Goal: Transaction & Acquisition: Purchase product/service

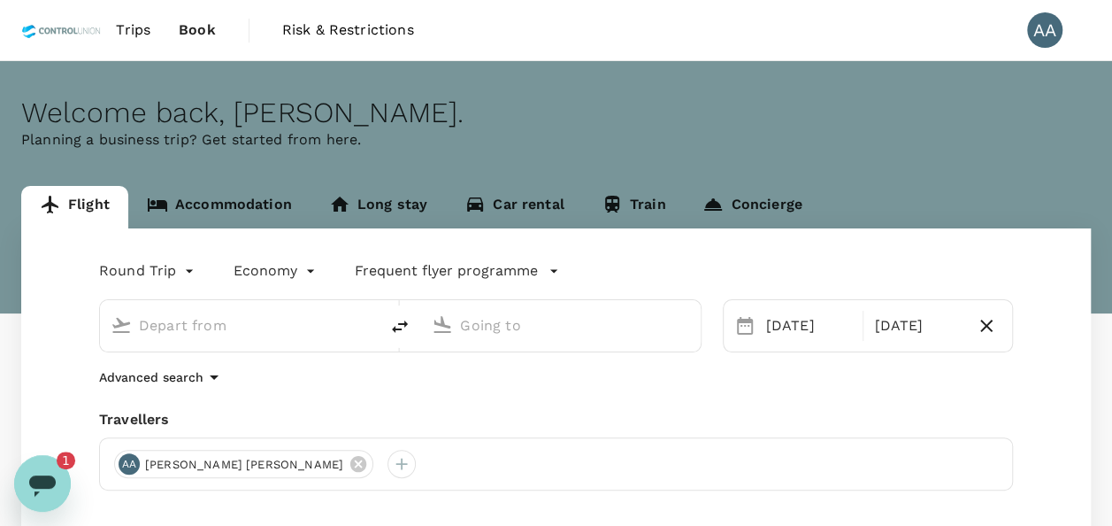
type input "[GEOGRAPHIC_DATA], [GEOGRAPHIC_DATA] (any)"
type input "Tawau (TWU)"
click at [182, 22] on span "Book" at bounding box center [197, 29] width 37 height 21
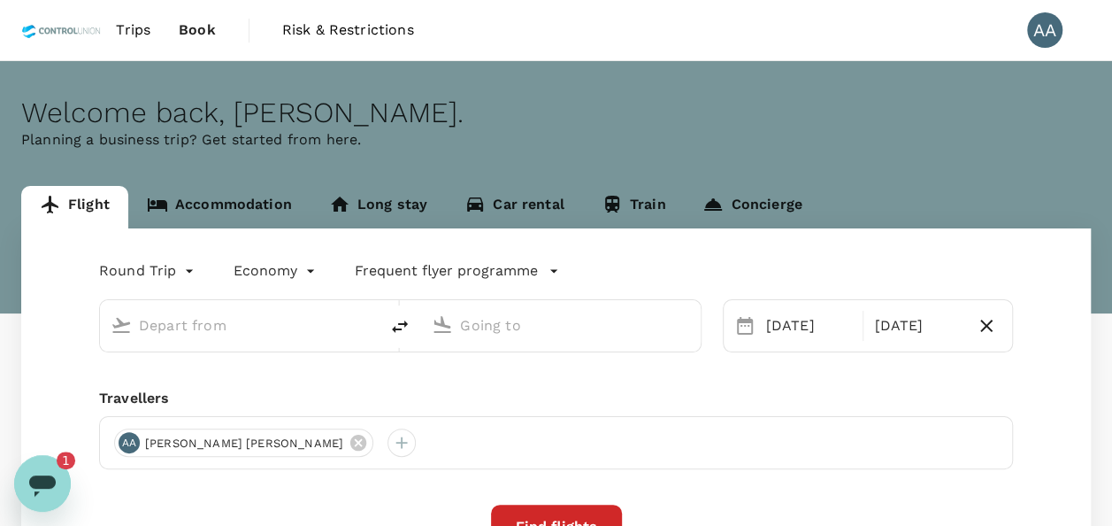
type input "[GEOGRAPHIC_DATA], [GEOGRAPHIC_DATA] (any)"
type input "Tawau (TWU)"
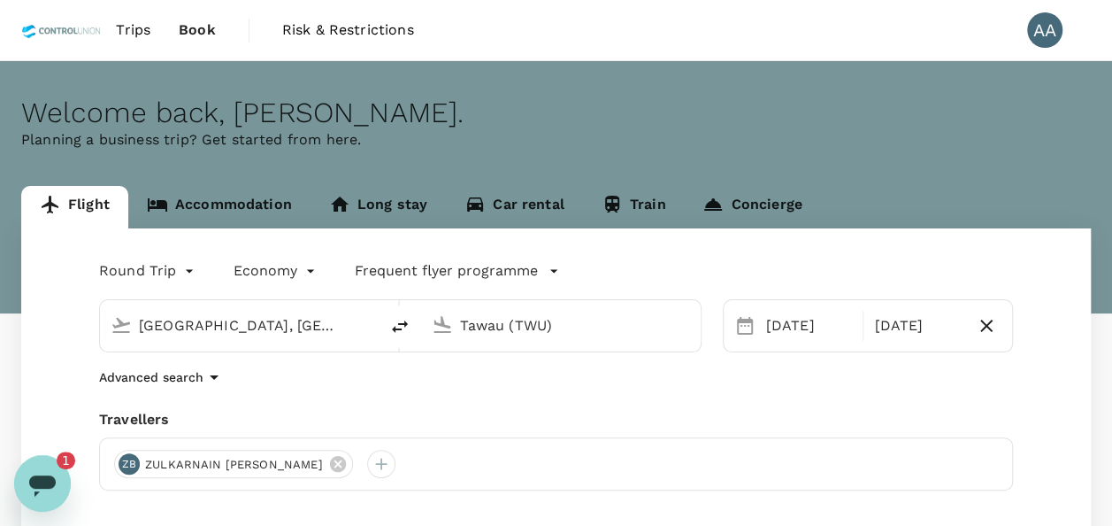
click at [35, 485] on icon "Open messaging window, 1 unread message" at bounding box center [42, 485] width 27 height 21
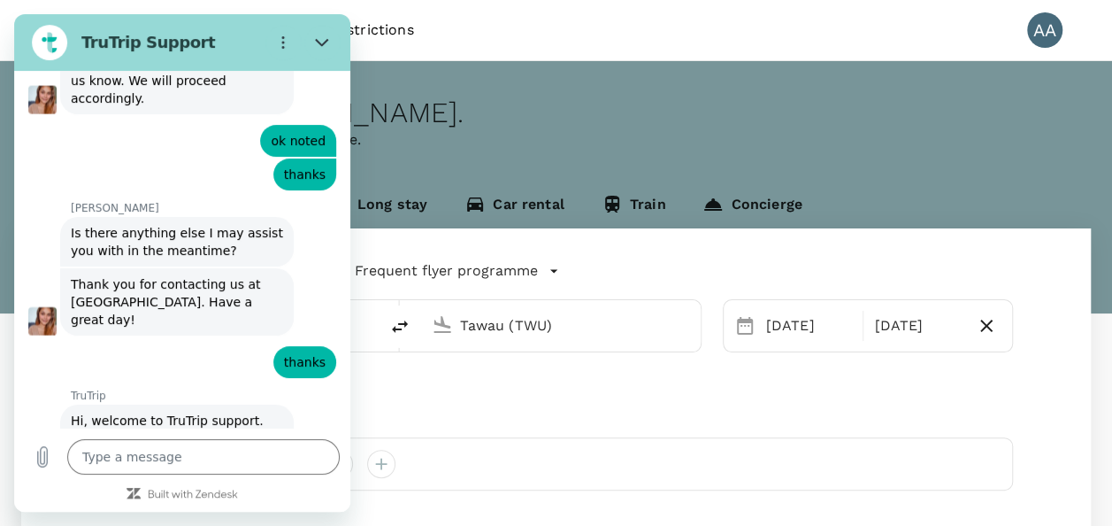
scroll to position [5572, 0]
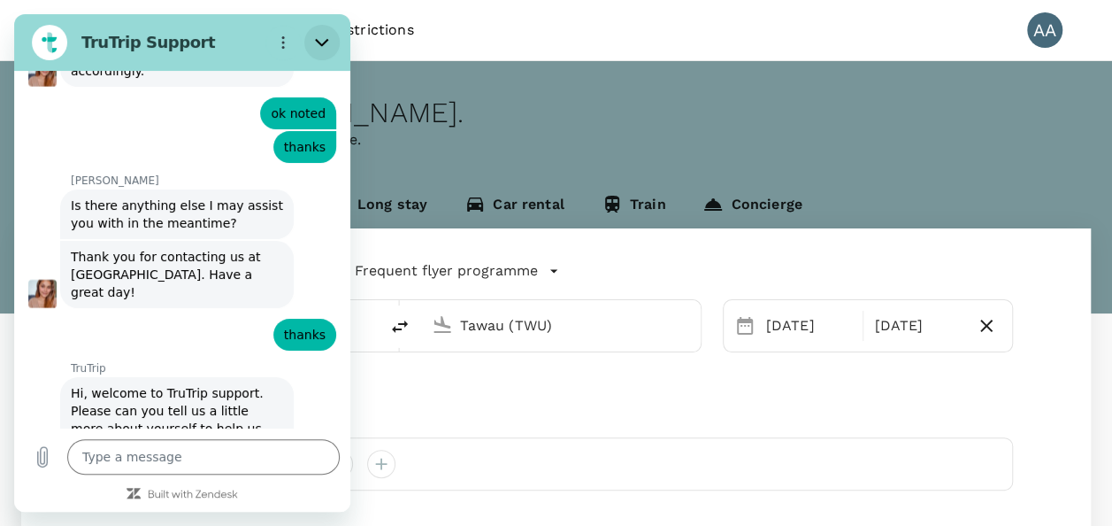
click at [319, 42] on icon "Close" at bounding box center [321, 43] width 13 height 8
type textarea "x"
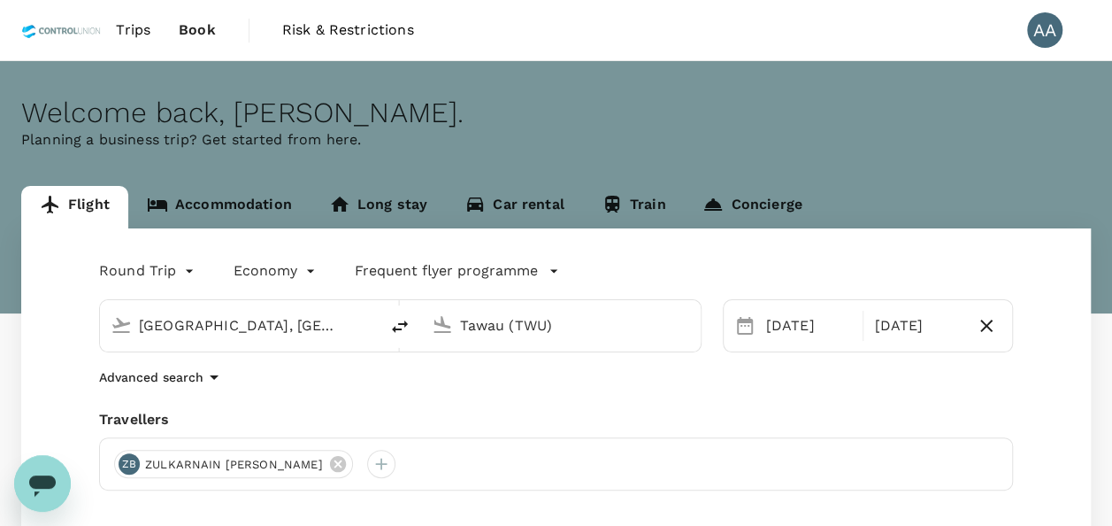
click at [147, 27] on span "Trips" at bounding box center [133, 29] width 35 height 21
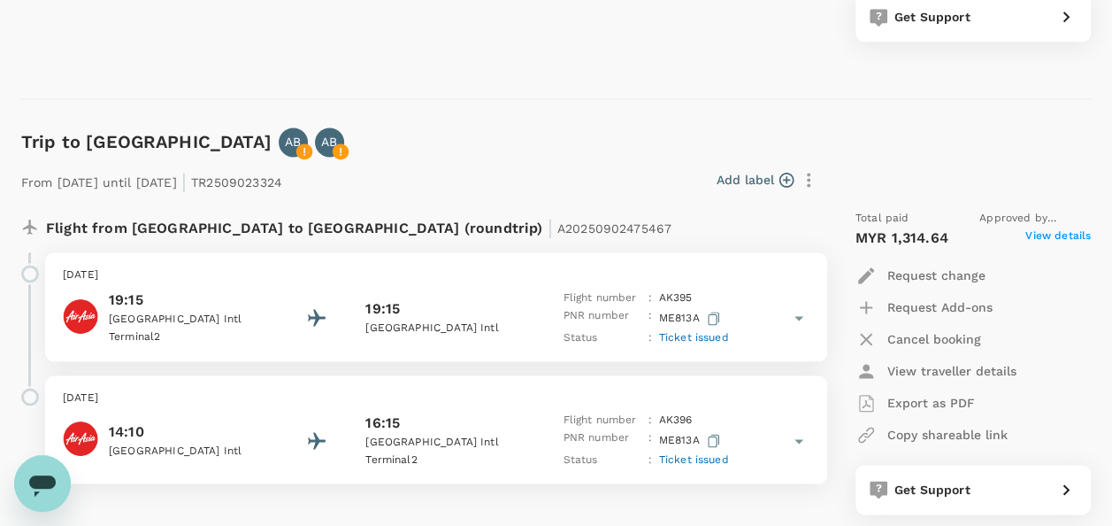
scroll to position [1239, 0]
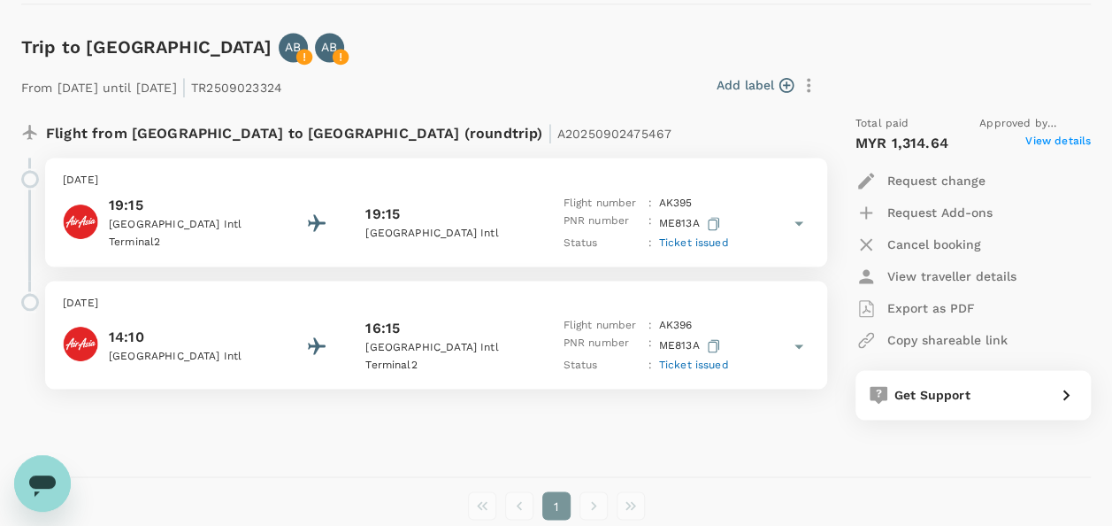
click at [922, 310] on p "Export as PDF" at bounding box center [932, 308] width 88 height 18
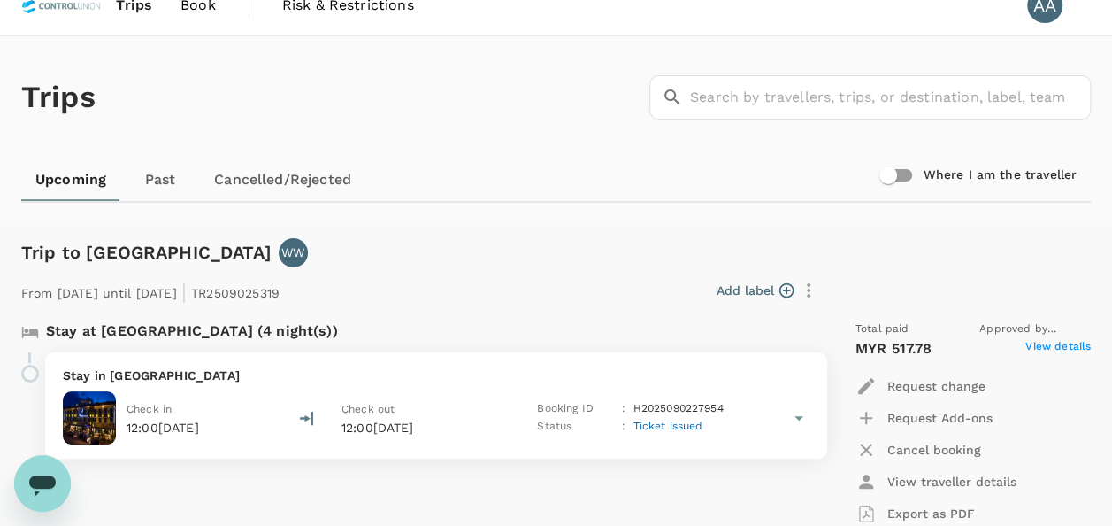
scroll to position [0, 0]
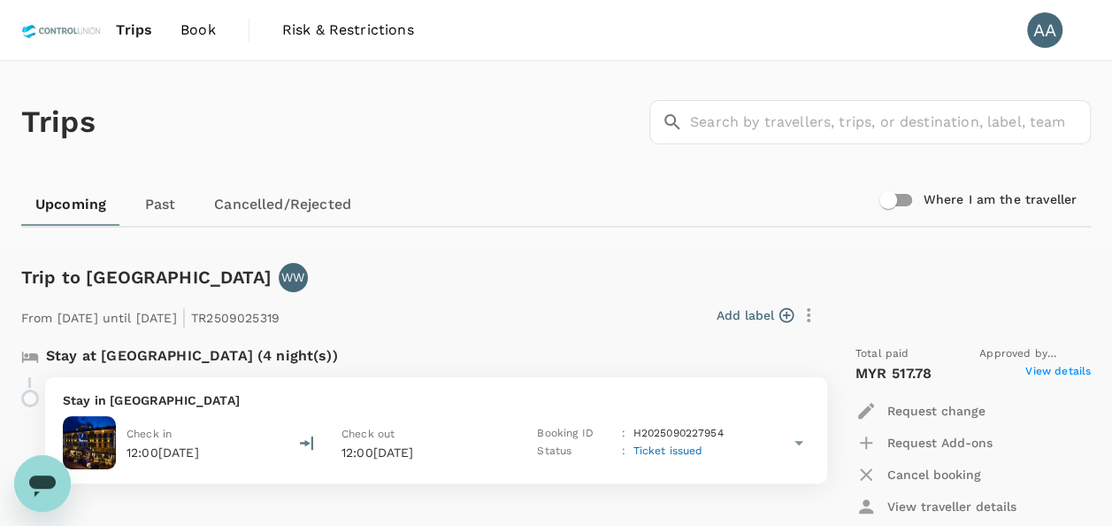
click at [204, 27] on span "Book" at bounding box center [198, 29] width 35 height 21
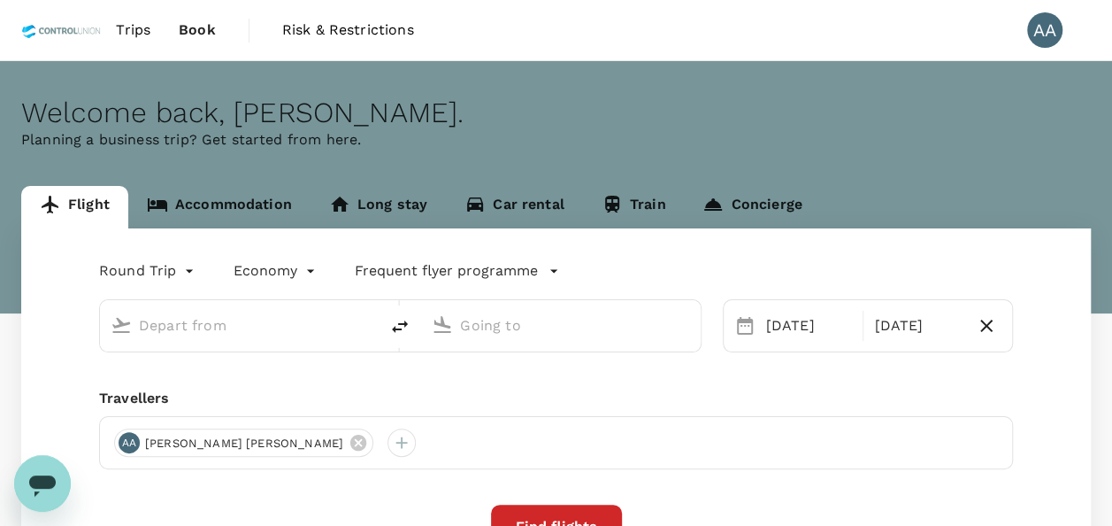
type input "[GEOGRAPHIC_DATA], [GEOGRAPHIC_DATA] (any)"
type input "Tawau (TWU)"
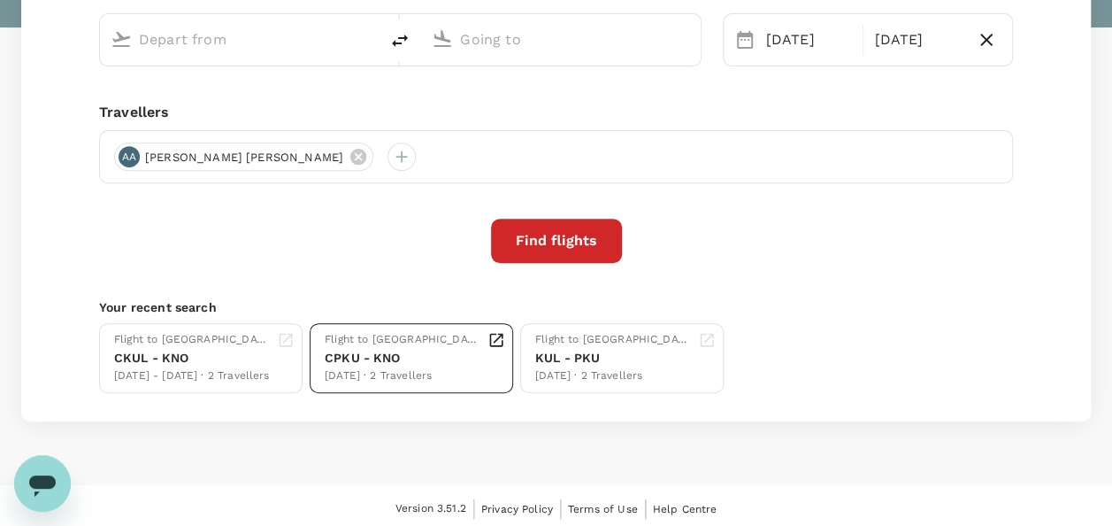
type input "[GEOGRAPHIC_DATA], [GEOGRAPHIC_DATA] (any)"
type input "Tawau (TWU)"
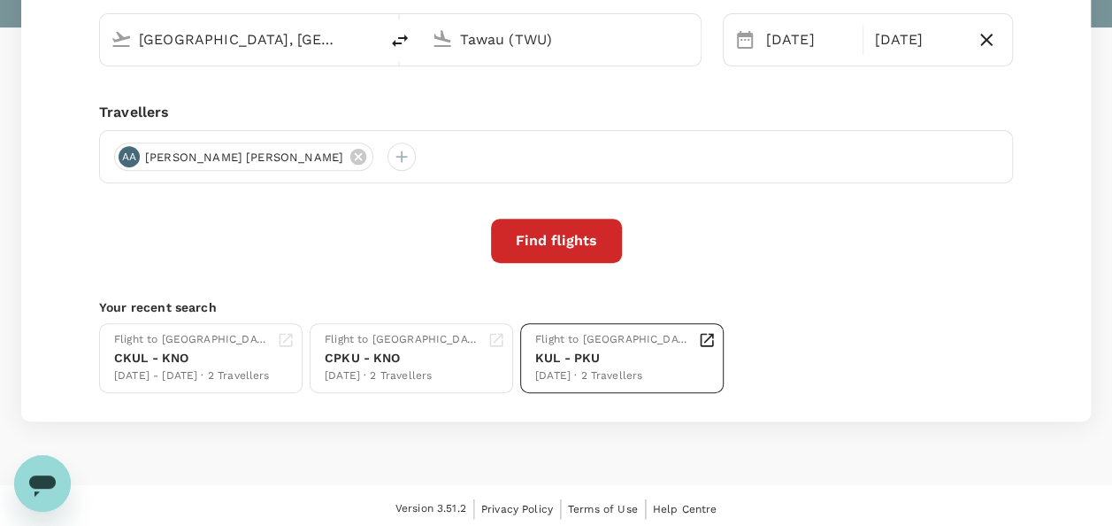
scroll to position [290, 0]
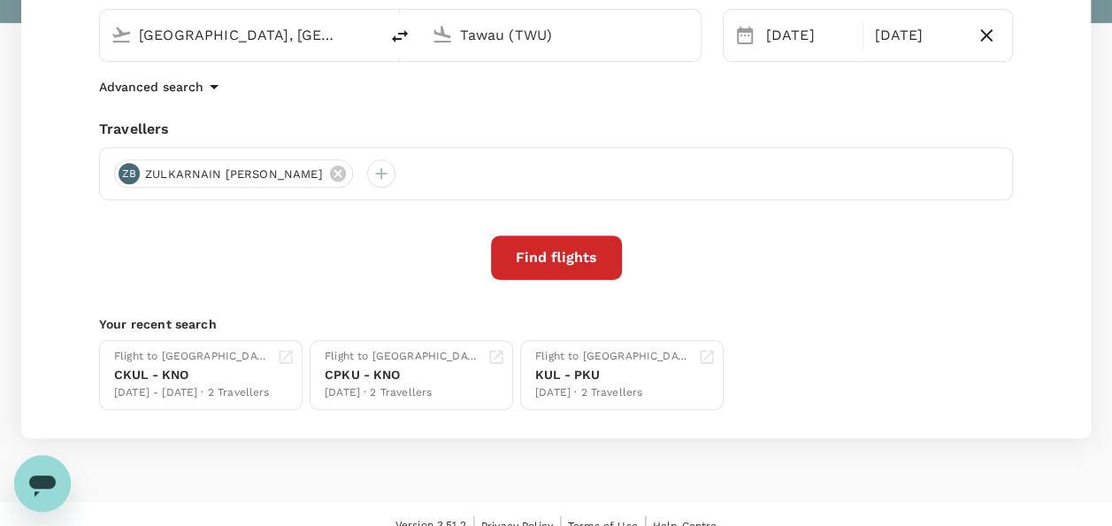
click at [566, 257] on button "Find flights" at bounding box center [556, 257] width 131 height 44
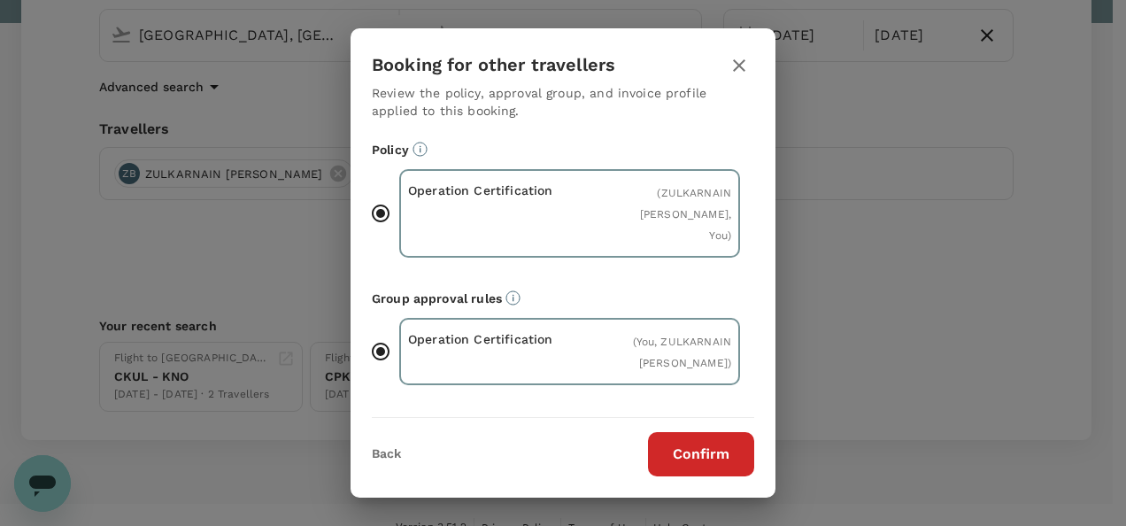
drag, startPoint x: 727, startPoint y: 412, endPoint x: 717, endPoint y: 484, distance: 72.3
click at [720, 414] on hr at bounding box center [563, 410] width 382 height 15
click at [718, 484] on div "Booking for other travellers Review the policy, approval group, and invoice pro…" at bounding box center [562, 262] width 425 height 469
click at [719, 471] on button "Confirm" at bounding box center [701, 454] width 106 height 44
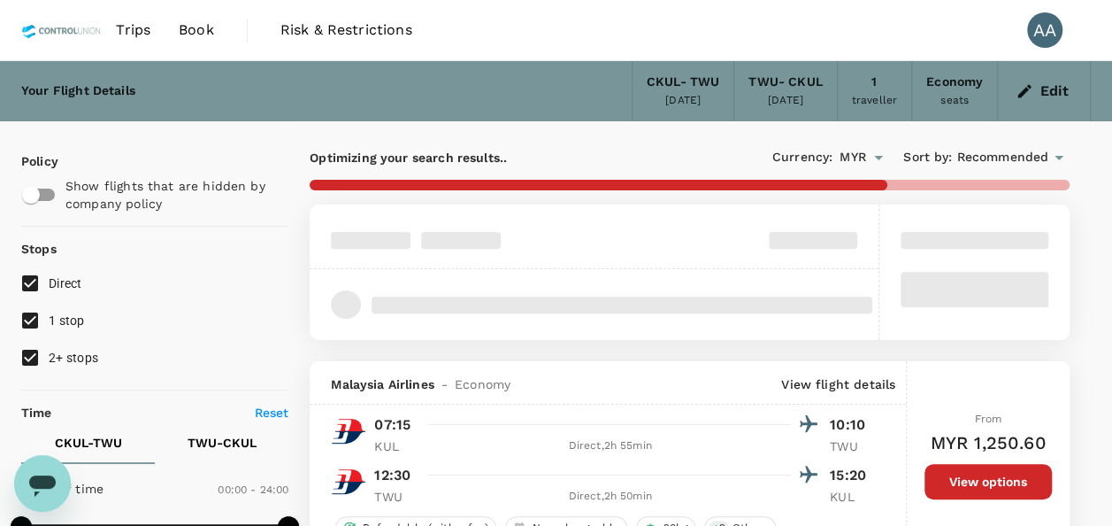
type input "475"
checkbox input "false"
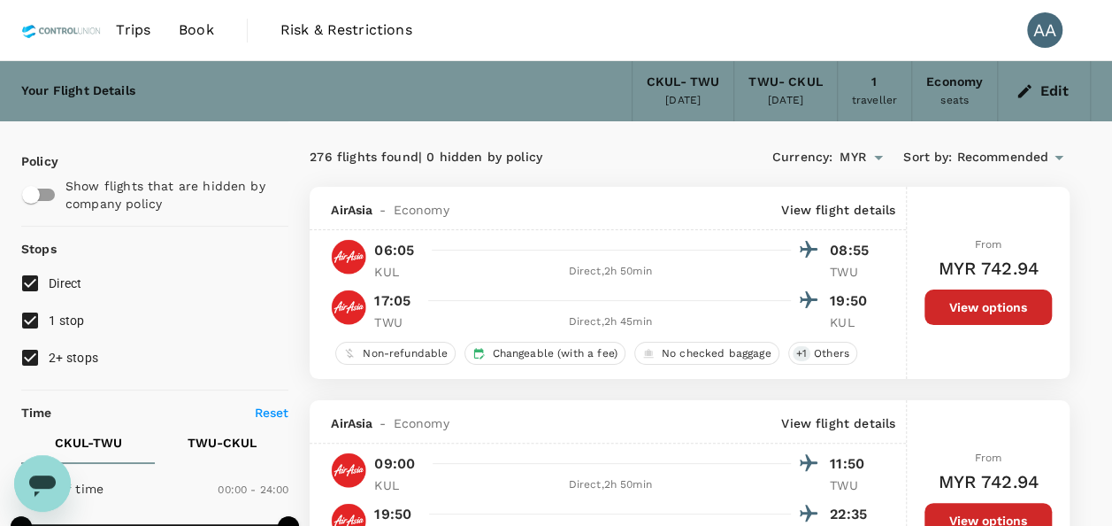
click at [963, 290] on button "View options" at bounding box center [988, 306] width 127 height 35
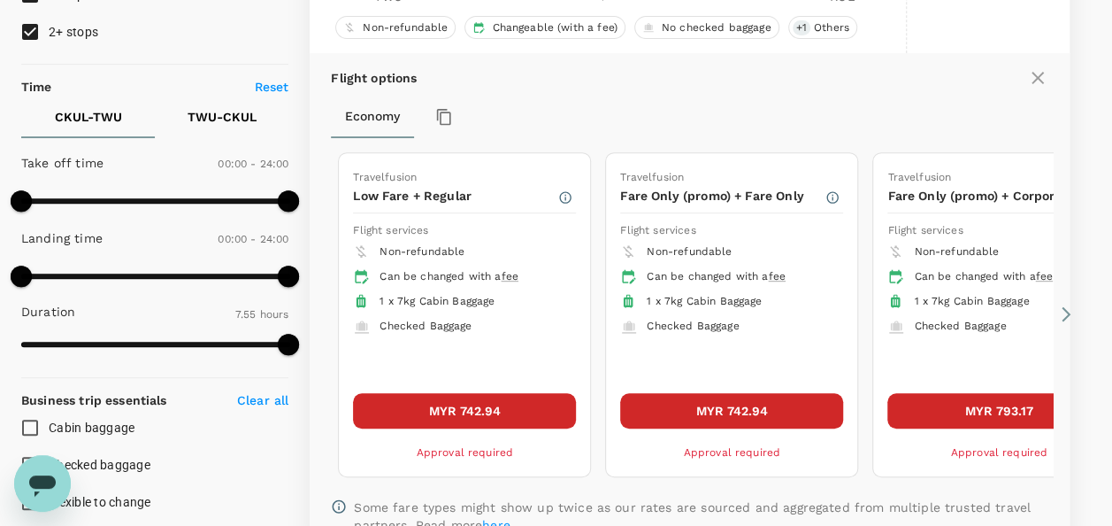
scroll to position [451, 0]
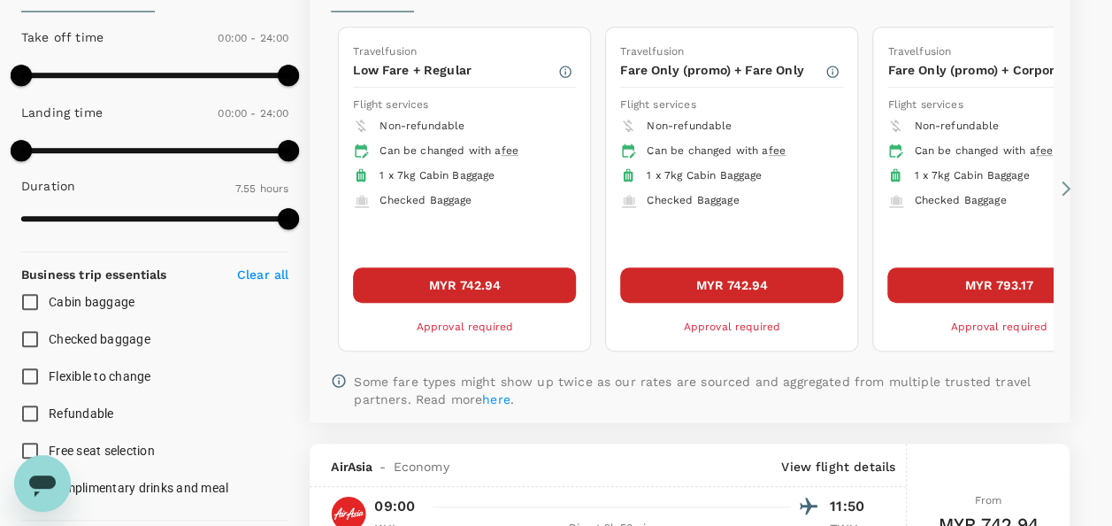
click at [451, 283] on button "MYR 742.94" at bounding box center [464, 284] width 223 height 35
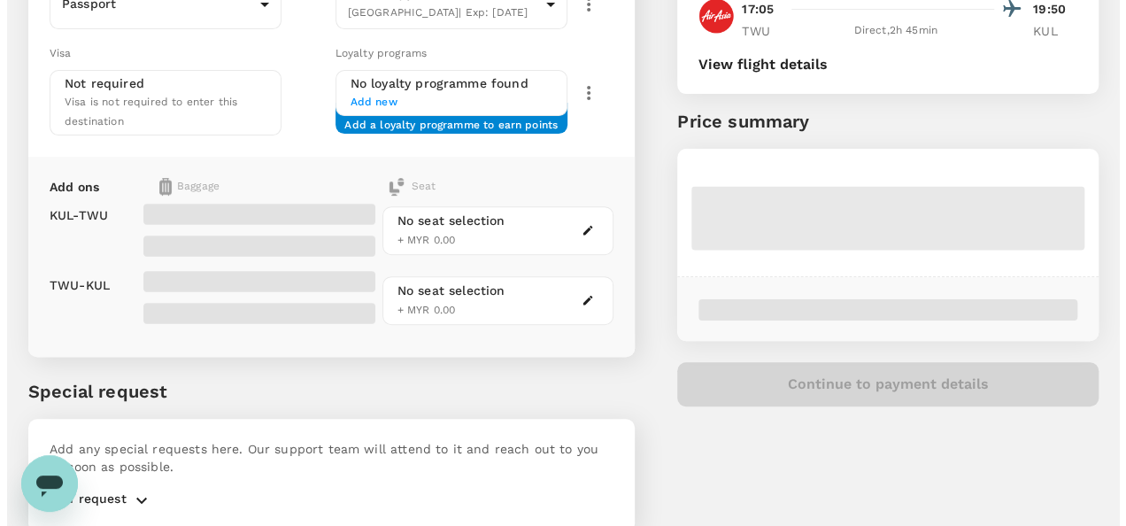
scroll to position [315, 0]
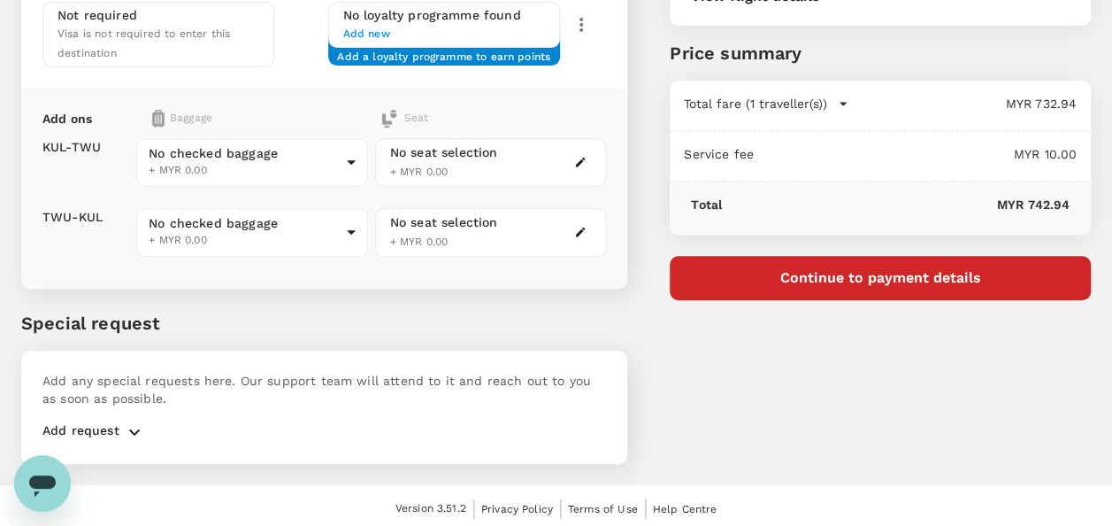
click at [821, 260] on button "Continue to payment details" at bounding box center [880, 278] width 421 height 44
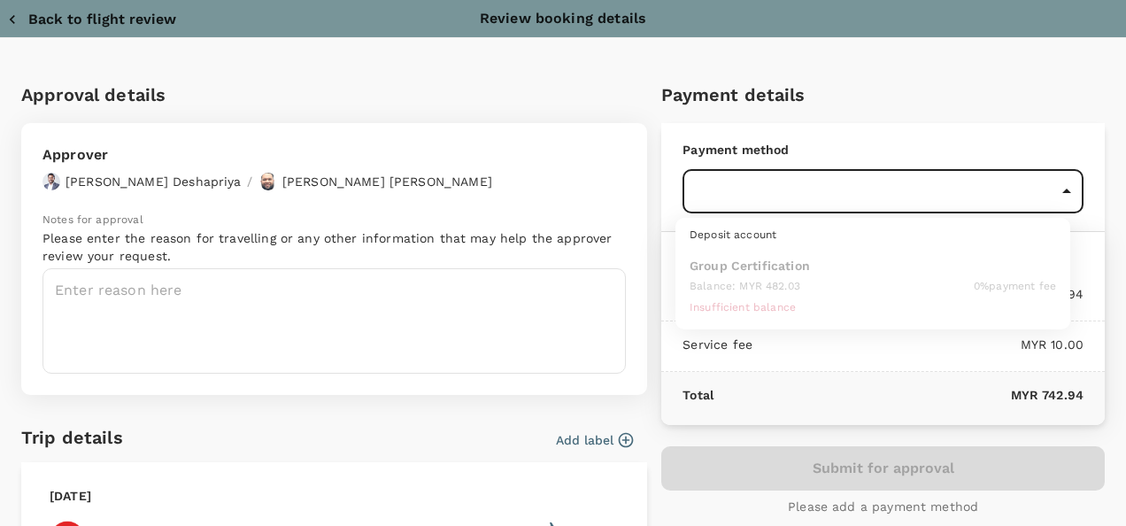
click at [1058, 189] on body "Back to flight results Flight review Traveller(s) Traveller 1 : ZB ZULKARNAIN B…" at bounding box center [563, 109] width 1126 height 848
click at [1058, 189] on div at bounding box center [563, 263] width 1126 height 526
